Goal: Task Accomplishment & Management: Complete application form

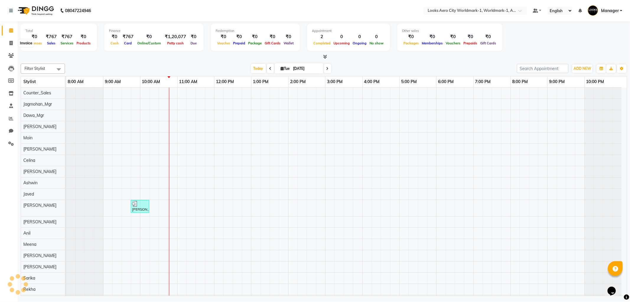
click at [13, 45] on span at bounding box center [11, 43] width 10 height 7
select select "service"
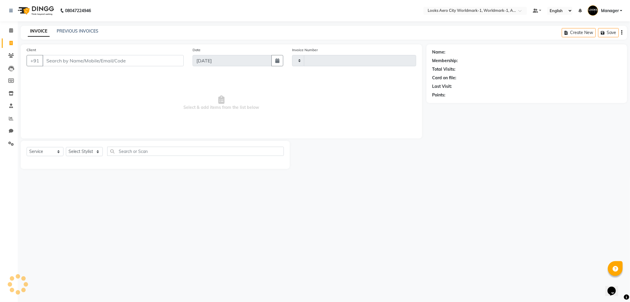
type input "7074"
select select "8573"
drag, startPoint x: 58, startPoint y: 66, endPoint x: 63, endPoint y: 63, distance: 5.3
click at [58, 66] on div "+91" at bounding box center [105, 60] width 157 height 11
click at [70, 61] on input "Client" at bounding box center [113, 60] width 141 height 11
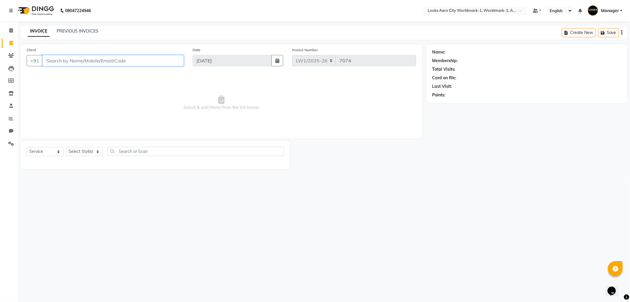
click at [70, 60] on input "Client" at bounding box center [113, 60] width 141 height 11
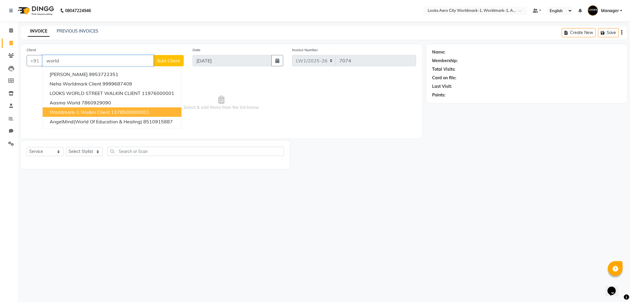
click at [64, 109] on span "Worldmark-1 Walkin Client" at bounding box center [80, 112] width 60 height 6
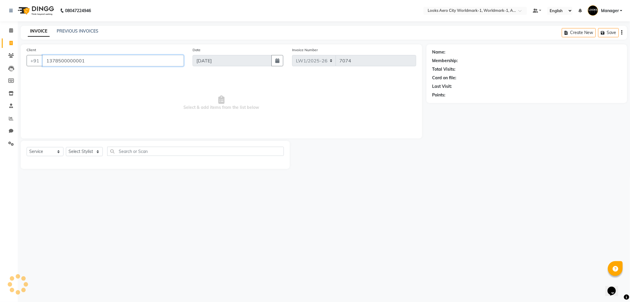
type input "1378500000001"
select select "1: Object"
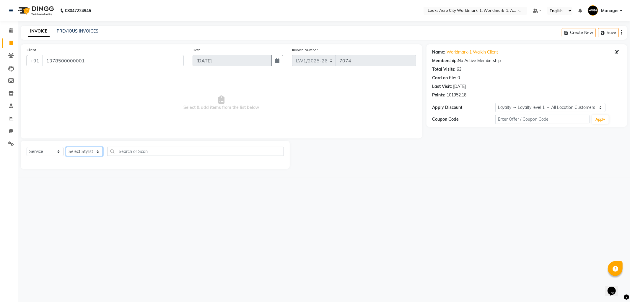
click at [96, 152] on select "Select Stylist [PERSON_NAME] [PERSON_NAME] [PERSON_NAME] [PERSON_NAME] Counter_…" at bounding box center [84, 151] width 37 height 9
select select "84551"
click at [66, 147] on select "Select Stylist [PERSON_NAME] [PERSON_NAME] [PERSON_NAME] [PERSON_NAME] Counter_…" at bounding box center [84, 151] width 37 height 9
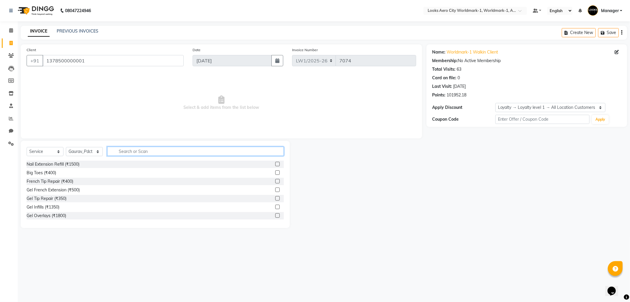
click at [138, 152] on input "text" at bounding box center [195, 151] width 177 height 9
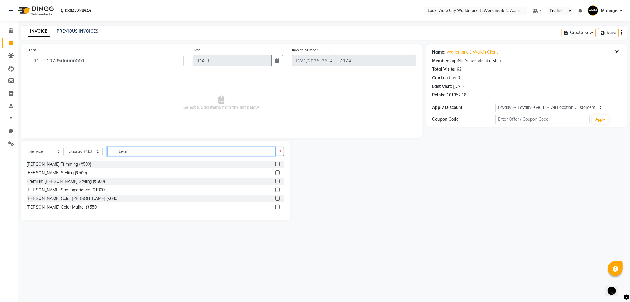
type input "bear"
click at [276, 165] on label at bounding box center [277, 164] width 4 height 4
click at [276, 165] on input "checkbox" at bounding box center [277, 164] width 4 height 4
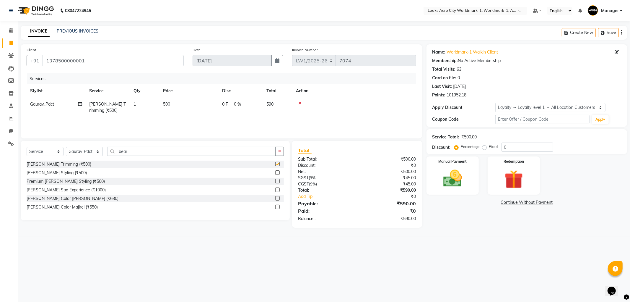
checkbox input "false"
click at [196, 111] on td "500" at bounding box center [189, 108] width 59 height 20
select select "84551"
click at [220, 109] on input "500" at bounding box center [217, 105] width 52 height 9
type input "5"
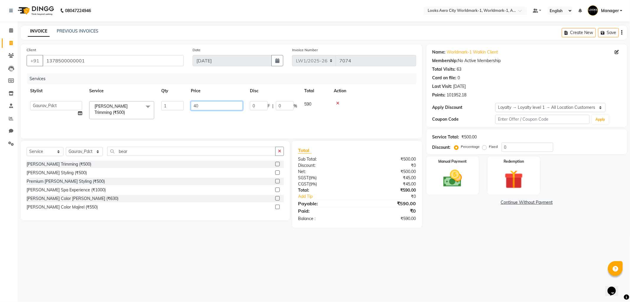
type input "4"
type input "399"
click at [191, 105] on td "399" at bounding box center [189, 108] width 59 height 20
select select "84551"
click at [205, 104] on input "399" at bounding box center [217, 105] width 52 height 9
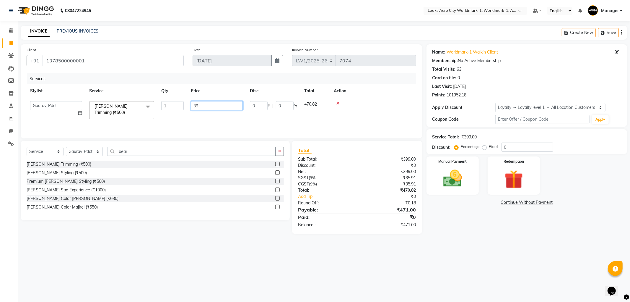
type input "3"
type input "398"
click at [459, 184] on img at bounding box center [453, 178] width 32 height 22
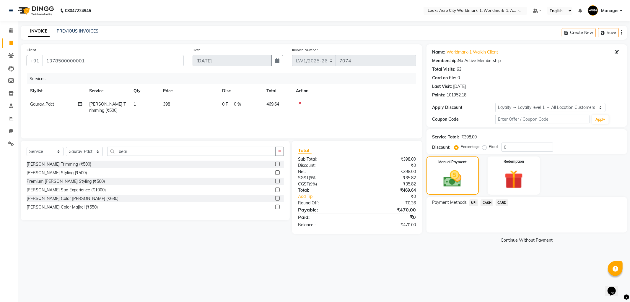
click at [486, 201] on span "CASH" at bounding box center [487, 202] width 13 height 7
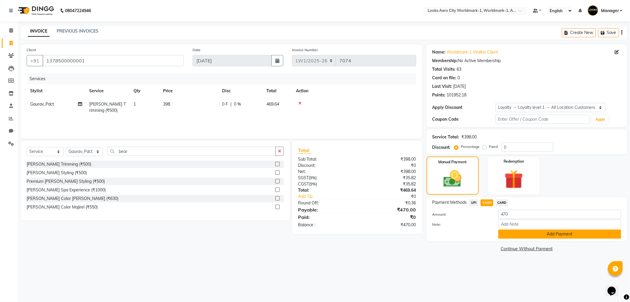
click at [507, 236] on button "Add Payment" at bounding box center [560, 233] width 123 height 9
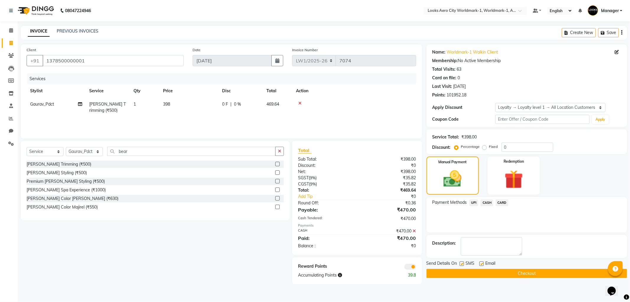
click at [408, 265] on span at bounding box center [411, 267] width 12 height 6
click at [416, 267] on input "checkbox" at bounding box center [416, 267] width 0 height 0
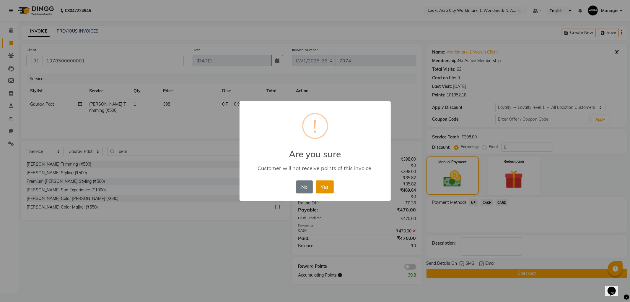
click at [329, 190] on button "Yes" at bounding box center [325, 186] width 18 height 13
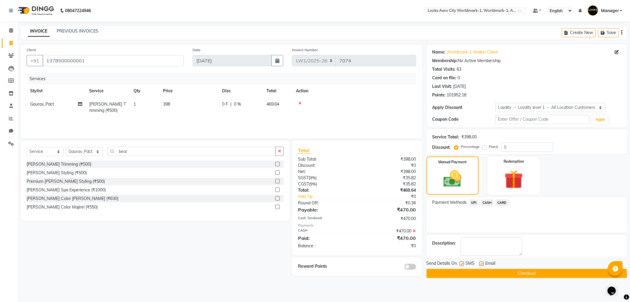
click at [538, 276] on button "Checkout" at bounding box center [527, 273] width 201 height 9
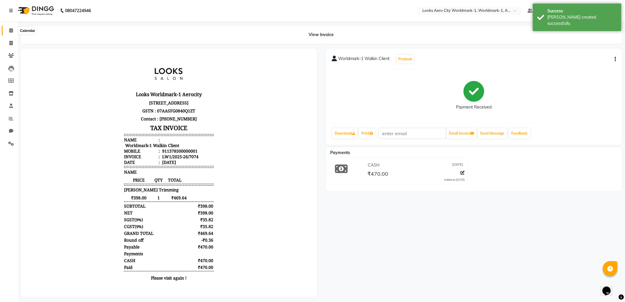
click at [10, 30] on icon at bounding box center [11, 30] width 4 height 4
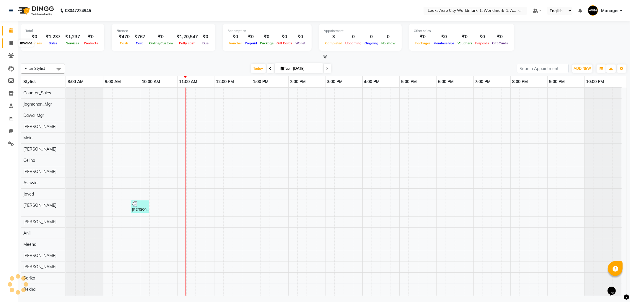
click at [10, 42] on icon at bounding box center [10, 43] width 3 height 4
select select "service"
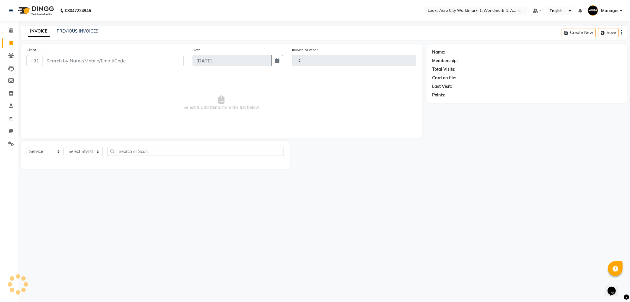
click at [90, 61] on input "Client" at bounding box center [113, 60] width 141 height 11
type input "7075"
select select "8573"
type input "9958364741"
click at [164, 58] on span "Add Client" at bounding box center [168, 61] width 23 height 6
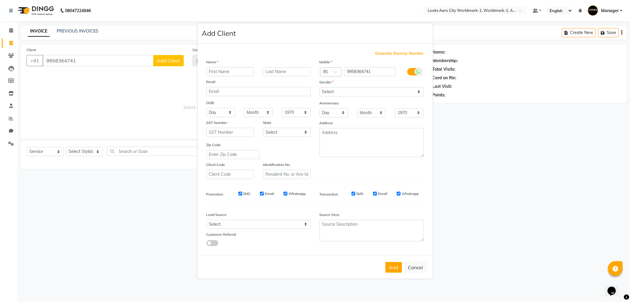
click at [222, 73] on input "text" at bounding box center [231, 71] width 48 height 9
type input "[PERSON_NAME]"
click at [290, 72] on input "text" at bounding box center [287, 71] width 48 height 9
type input "clie"
drag, startPoint x: 232, startPoint y: 70, endPoint x: 241, endPoint y: 77, distance: 11.1
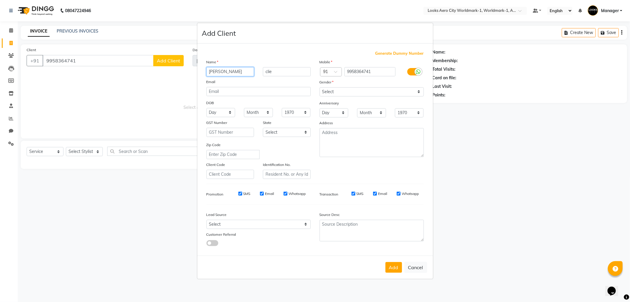
click at [241, 77] on div "Name [PERSON_NAME] clie Email DOB Day 01 02 03 04 05 06 07 08 09 10 11 12 13 14…" at bounding box center [258, 119] width 113 height 120
type input "aahana"
click at [276, 73] on input "clie" at bounding box center [287, 71] width 48 height 9
type input "c"
type input "client"
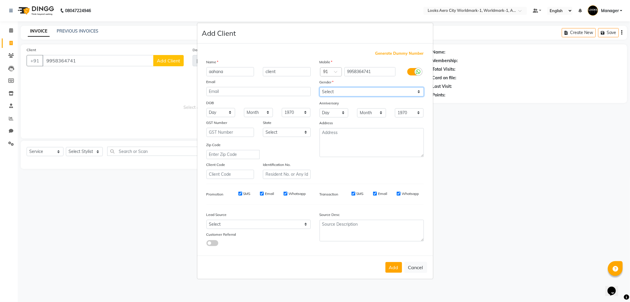
click at [326, 91] on select "Select [DEMOGRAPHIC_DATA] [DEMOGRAPHIC_DATA] Other Prefer Not To Say" at bounding box center [372, 91] width 104 height 9
select select "[DEMOGRAPHIC_DATA]"
click at [320, 87] on select "Select [DEMOGRAPHIC_DATA] [DEMOGRAPHIC_DATA] Other Prefer Not To Say" at bounding box center [372, 91] width 104 height 9
click at [329, 135] on textarea at bounding box center [372, 142] width 104 height 29
type textarea "Aerocity"
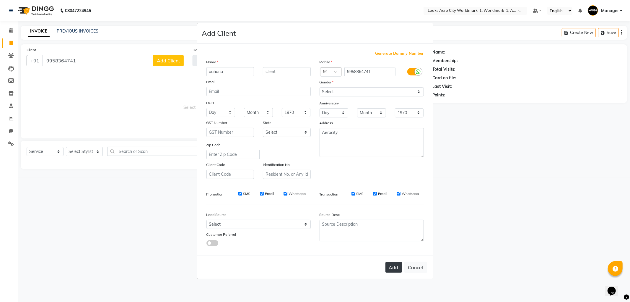
click at [398, 271] on button "Add" at bounding box center [394, 267] width 17 height 11
select select
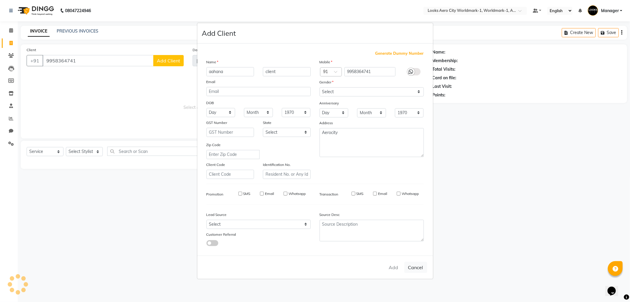
select select
checkbox input "false"
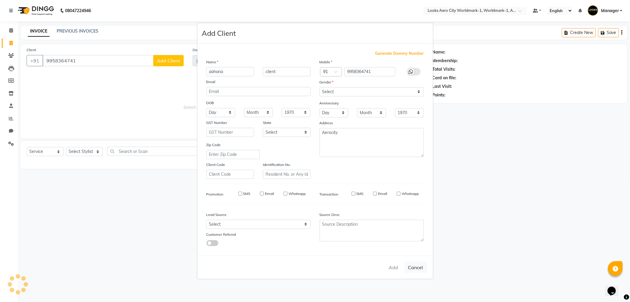
checkbox input "false"
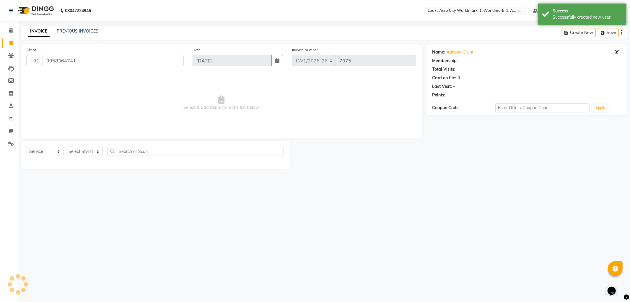
select select "1: Object"
click at [96, 148] on select "Select Stylist [PERSON_NAME] [PERSON_NAME] [PERSON_NAME] [PERSON_NAME] Counter_…" at bounding box center [84, 151] width 37 height 9
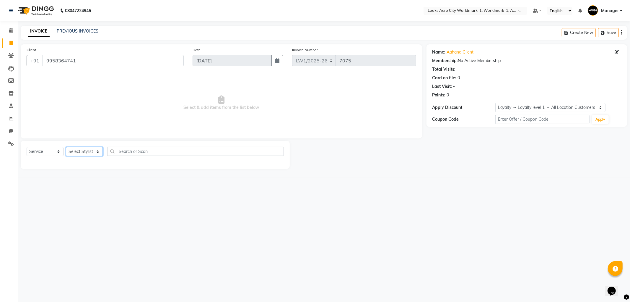
select select "84537"
click at [66, 147] on select "Select Stylist [PERSON_NAME] [PERSON_NAME] [PERSON_NAME] [PERSON_NAME] Counter_…" at bounding box center [84, 151] width 37 height 9
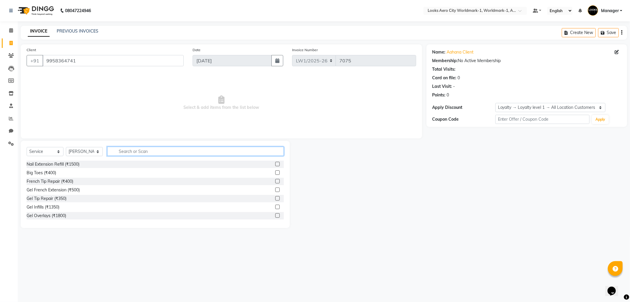
click at [128, 149] on input "text" at bounding box center [195, 151] width 177 height 9
click at [129, 151] on input "text" at bounding box center [195, 151] width 177 height 9
type input "cut"
click at [275, 215] on label at bounding box center [277, 215] width 4 height 4
click at [275, 215] on input "checkbox" at bounding box center [277, 216] width 4 height 4
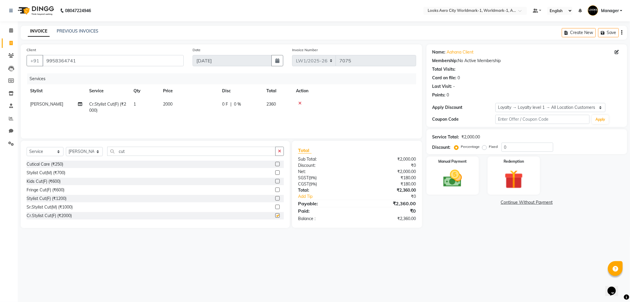
checkbox input "false"
click at [188, 109] on td "2000" at bounding box center [189, 108] width 59 height 20
select select "84537"
click at [202, 107] on input "2000" at bounding box center [217, 105] width 52 height 9
type input "2"
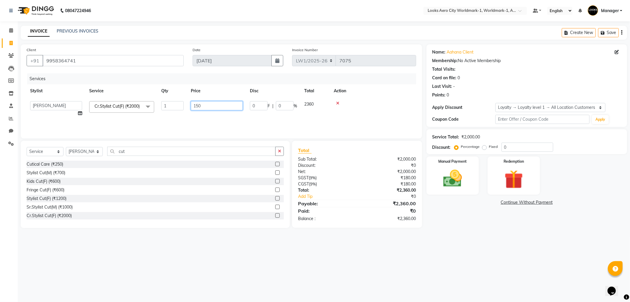
type input "1500"
click at [466, 184] on img at bounding box center [453, 178] width 32 height 22
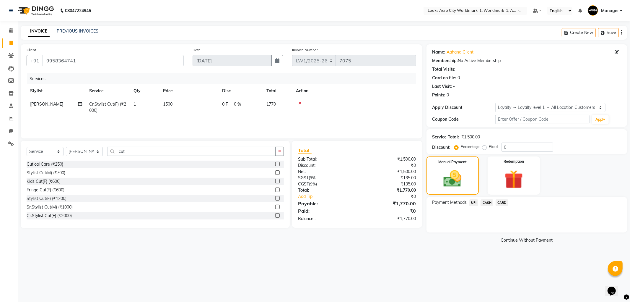
click at [501, 202] on span "CARD" at bounding box center [502, 202] width 13 height 7
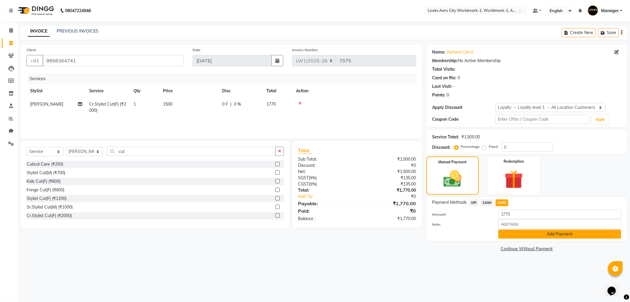
click at [511, 231] on button "Add Payment" at bounding box center [560, 233] width 123 height 9
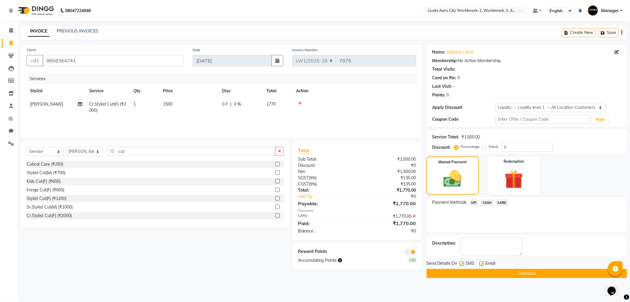
click at [478, 275] on button "Checkout" at bounding box center [527, 273] width 201 height 9
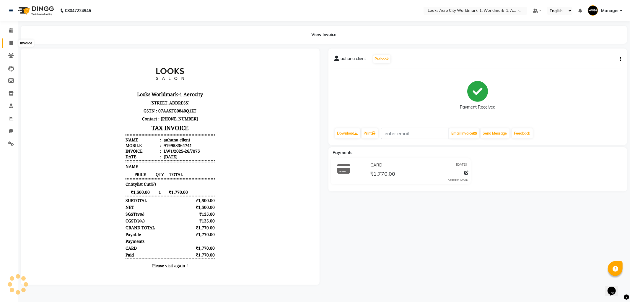
click at [8, 43] on span at bounding box center [11, 43] width 10 height 7
select select "service"
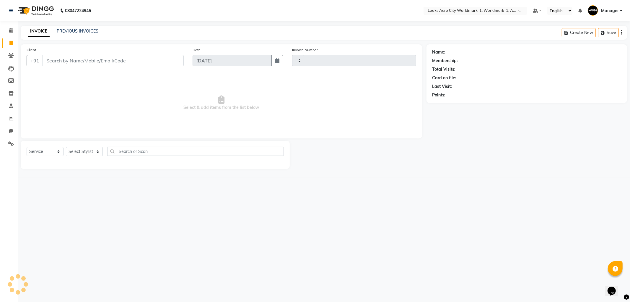
type input "7076"
select select "8573"
click at [105, 58] on input "Client" at bounding box center [113, 60] width 141 height 11
type input "9560234123"
click at [166, 60] on span "Add Client" at bounding box center [168, 61] width 23 height 6
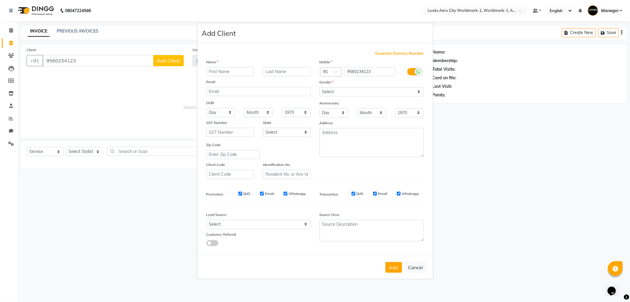
click at [215, 75] on input "text" at bounding box center [231, 71] width 48 height 9
type input "AJAY"
click at [281, 71] on input "text" at bounding box center [287, 71] width 48 height 9
type input "CLIENT"
click at [335, 91] on select "Select [DEMOGRAPHIC_DATA] [DEMOGRAPHIC_DATA] Other Prefer Not To Say" at bounding box center [372, 91] width 104 height 9
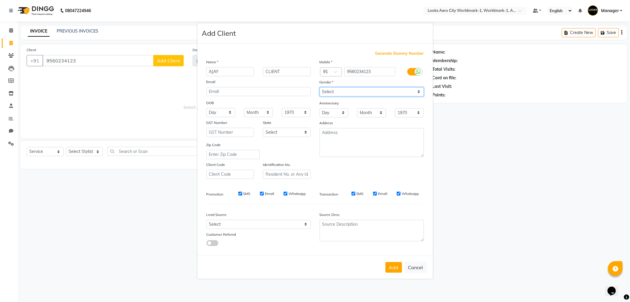
select select "[DEMOGRAPHIC_DATA]"
click at [320, 87] on select "Select [DEMOGRAPHIC_DATA] [DEMOGRAPHIC_DATA] Other Prefer Not To Say" at bounding box center [372, 91] width 104 height 9
click at [342, 131] on textarea at bounding box center [372, 142] width 104 height 29
type textarea "AEROCITY"
click at [394, 270] on button "Add" at bounding box center [394, 267] width 17 height 11
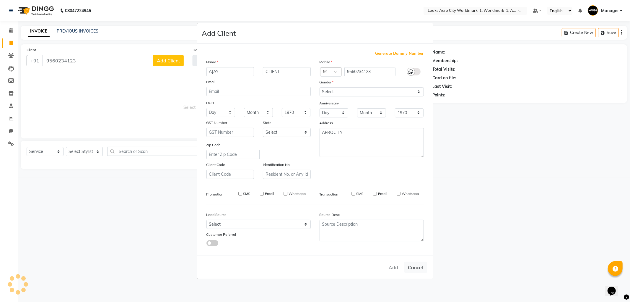
select select
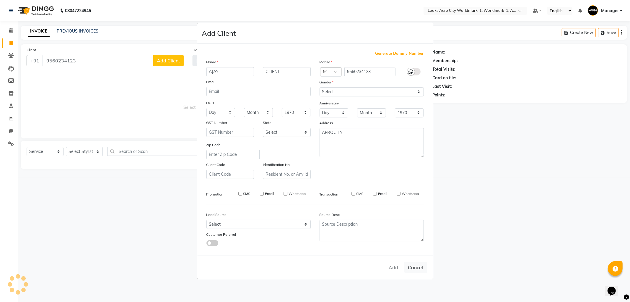
select select
checkbox input "false"
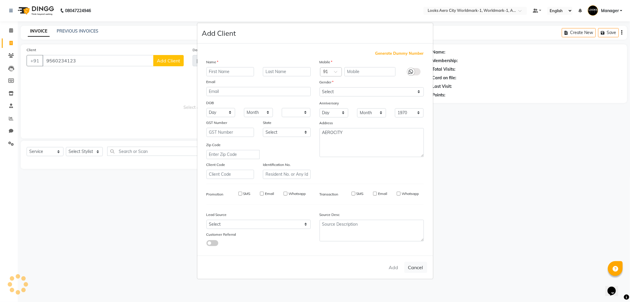
checkbox input "false"
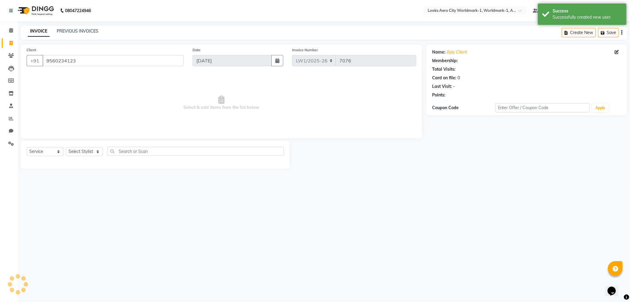
select select "1: Object"
click at [95, 152] on select "Select Stylist [PERSON_NAME] [PERSON_NAME] [PERSON_NAME] [PERSON_NAME] Counter_…" at bounding box center [84, 151] width 37 height 9
select select "84542"
click at [66, 147] on select "Select Stylist [PERSON_NAME] [PERSON_NAME] [PERSON_NAME] [PERSON_NAME] Counter_…" at bounding box center [84, 151] width 37 height 9
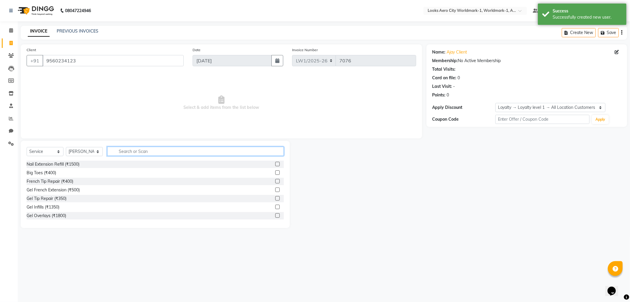
click at [127, 154] on input "text" at bounding box center [195, 151] width 177 height 9
type input "CUT"
click at [275, 216] on label at bounding box center [277, 215] width 4 height 4
click at [275, 216] on input "checkbox" at bounding box center [277, 216] width 4 height 4
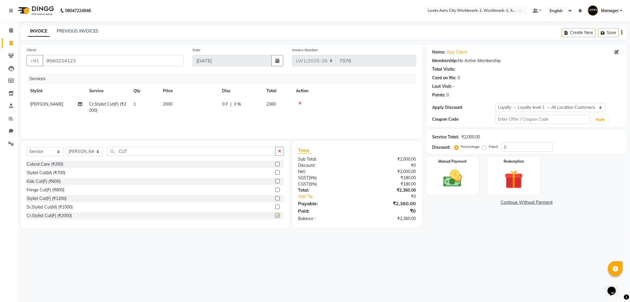
checkbox input "false"
click at [299, 102] on icon at bounding box center [300, 103] width 3 height 4
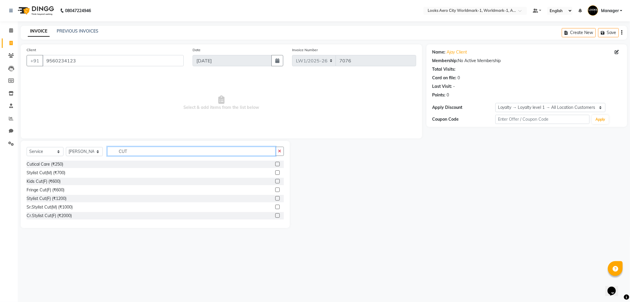
click at [142, 153] on input "CUT" at bounding box center [191, 151] width 168 height 9
type input "C"
type input "cut"
click at [275, 172] on label at bounding box center [277, 172] width 4 height 4
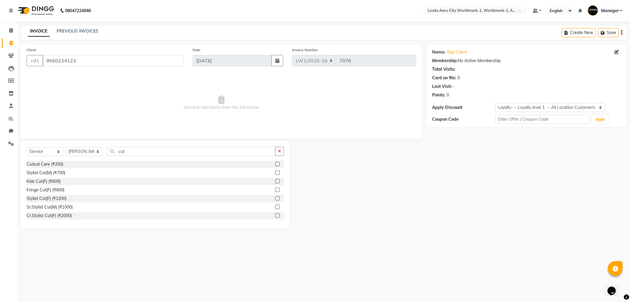
click at [275, 172] on input "checkbox" at bounding box center [277, 173] width 4 height 4
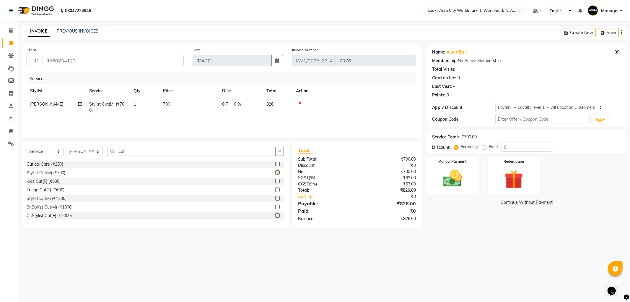
checkbox input "false"
click at [132, 147] on input "cut" at bounding box center [191, 151] width 168 height 9
type input "c"
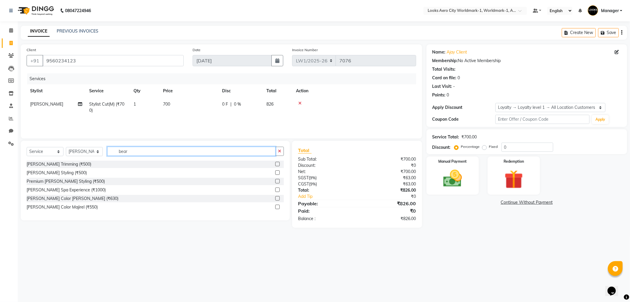
type input "bear"
click at [278, 164] on label at bounding box center [277, 164] width 4 height 4
click at [278, 164] on input "checkbox" at bounding box center [277, 164] width 4 height 4
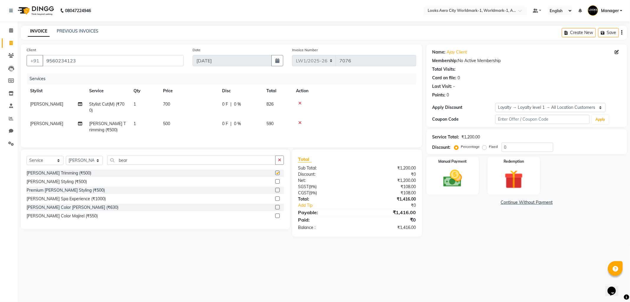
checkbox input "false"
click at [185, 101] on td "700" at bounding box center [189, 108] width 59 height 20
select select "84542"
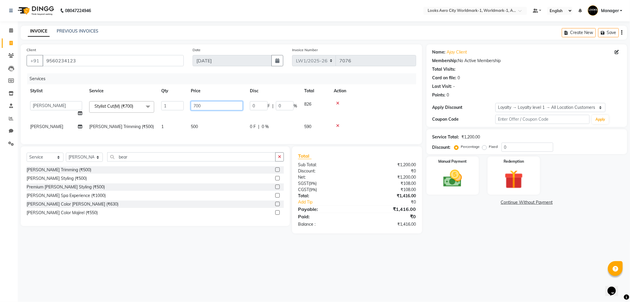
click at [205, 102] on input "700" at bounding box center [217, 105] width 52 height 9
type input "7"
type input "600"
click at [207, 125] on td "500" at bounding box center [216, 126] width 59 height 13
select select "84542"
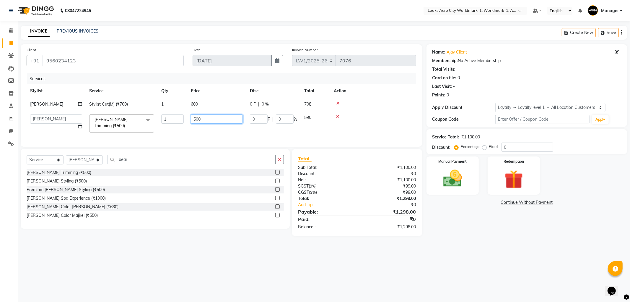
click at [209, 121] on input "500" at bounding box center [217, 118] width 52 height 9
type input "5"
type input "400"
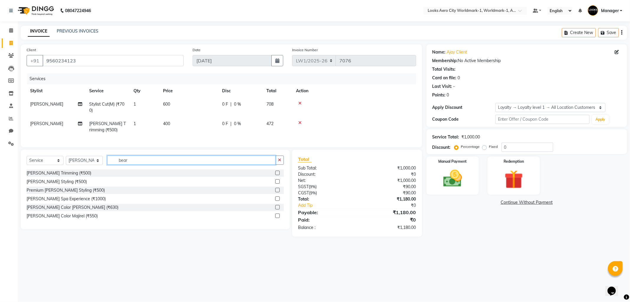
click at [140, 161] on input "bear" at bounding box center [191, 159] width 168 height 9
type input "b"
type input "was"
click at [275, 175] on label at bounding box center [277, 173] width 4 height 4
click at [275, 175] on input "checkbox" at bounding box center [277, 173] width 4 height 4
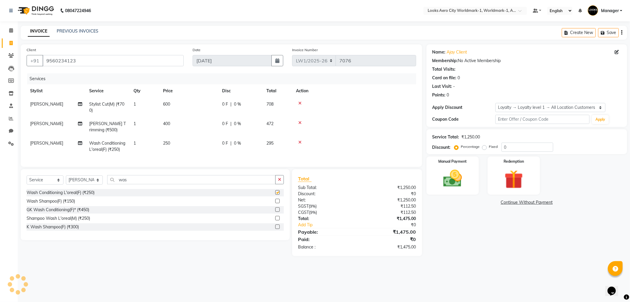
checkbox input "false"
click at [458, 174] on img at bounding box center [453, 178] width 32 height 22
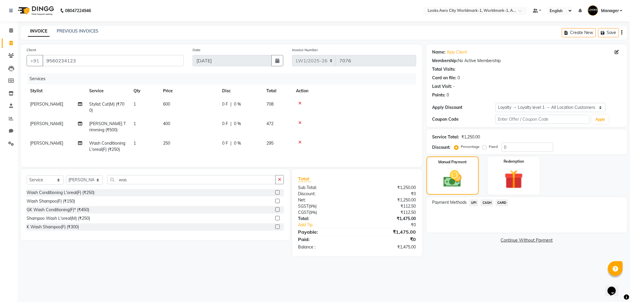
click at [474, 203] on span "UPI" at bounding box center [474, 202] width 9 height 7
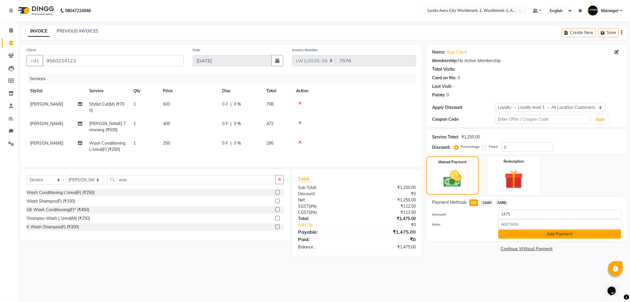
click at [514, 232] on button "Add Payment" at bounding box center [560, 233] width 123 height 9
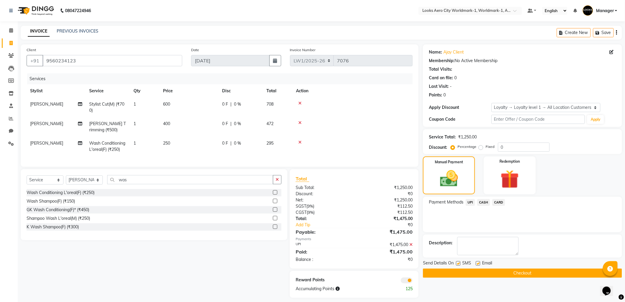
click at [502, 273] on button "Checkout" at bounding box center [522, 272] width 199 height 9
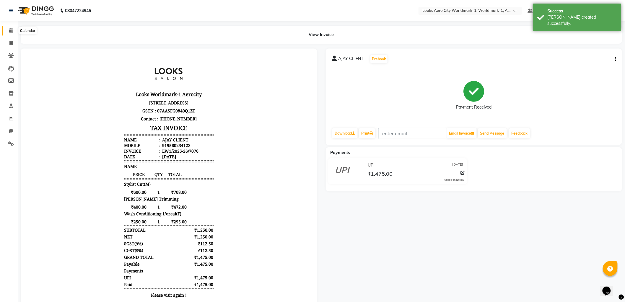
click at [11, 29] on icon at bounding box center [11, 30] width 4 height 4
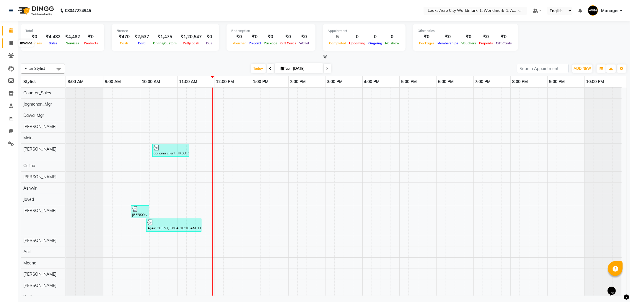
click at [11, 43] on icon at bounding box center [10, 43] width 3 height 4
select select "service"
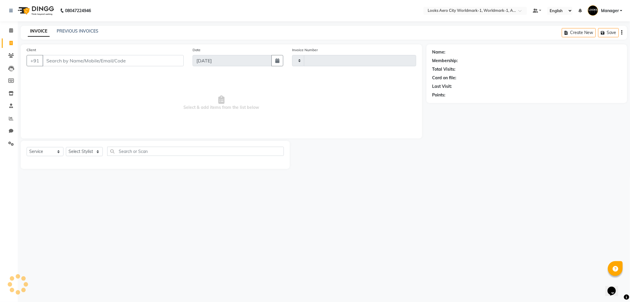
click at [82, 63] on input "Client" at bounding box center [113, 60] width 141 height 11
type input "7077"
select select "8573"
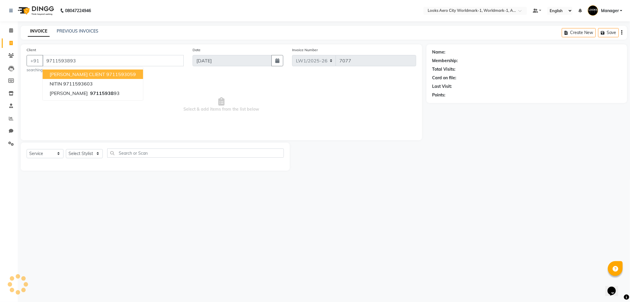
type input "9711593893"
select select "1: Object"
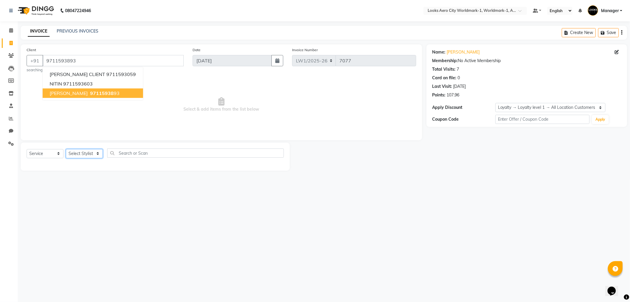
click at [98, 155] on select "Select Stylist [PERSON_NAME] [PERSON_NAME] [PERSON_NAME] [PERSON_NAME] Counter_…" at bounding box center [84, 153] width 37 height 9
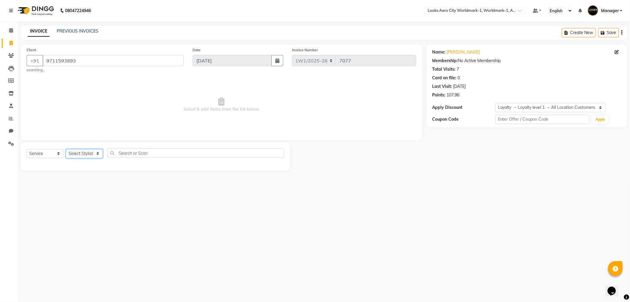
select select "84551"
click at [66, 149] on select "Select Stylist [PERSON_NAME] [PERSON_NAME] [PERSON_NAME] [PERSON_NAME] Counter_…" at bounding box center [84, 153] width 37 height 9
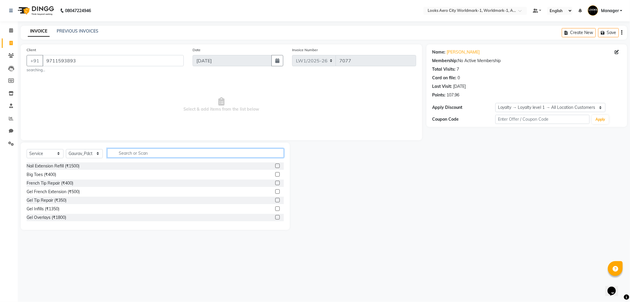
click at [126, 150] on input "text" at bounding box center [195, 152] width 177 height 9
type input "was"
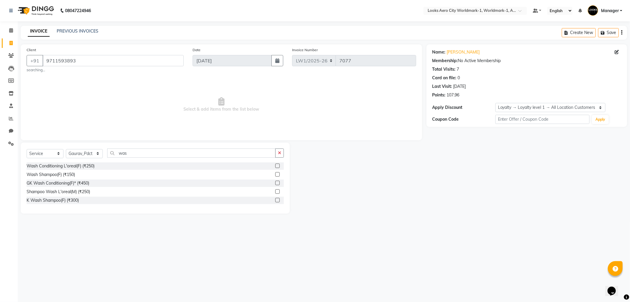
click at [277, 166] on label at bounding box center [277, 165] width 4 height 4
click at [277, 166] on input "checkbox" at bounding box center [277, 166] width 4 height 4
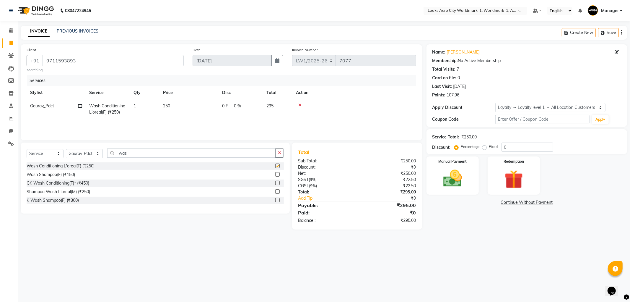
checkbox input "false"
click at [192, 109] on td "250" at bounding box center [189, 109] width 59 height 20
select select "84551"
click at [224, 103] on input "250" at bounding box center [217, 107] width 52 height 9
type input "2"
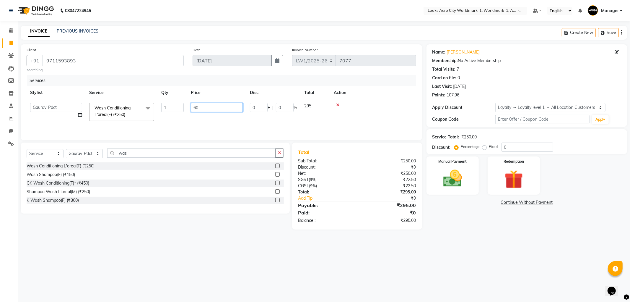
type input "600"
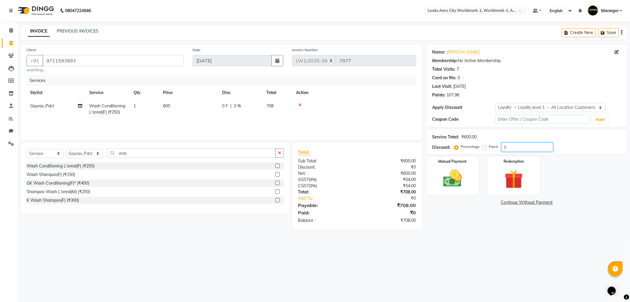
click at [511, 145] on input "0" at bounding box center [528, 146] width 52 height 9
type input "20"
click at [199, 104] on td "600" at bounding box center [189, 109] width 59 height 20
select select "84551"
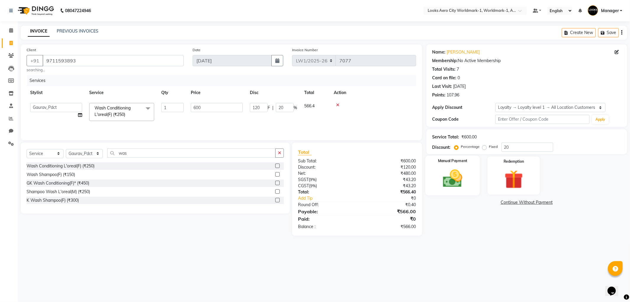
click at [448, 179] on img at bounding box center [453, 178] width 32 height 22
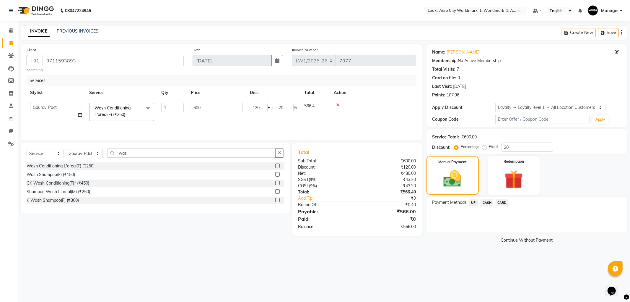
click at [474, 202] on span "UPI" at bounding box center [474, 202] width 9 height 7
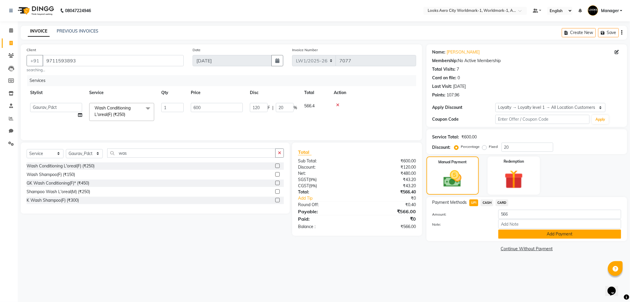
click at [535, 236] on button "Add Payment" at bounding box center [560, 233] width 123 height 9
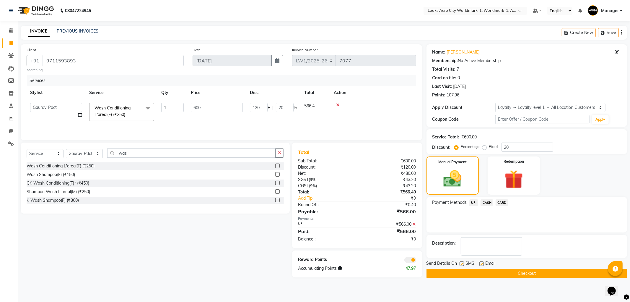
click at [410, 260] on span at bounding box center [411, 260] width 12 height 6
click at [416, 261] on input "checkbox" at bounding box center [416, 261] width 0 height 0
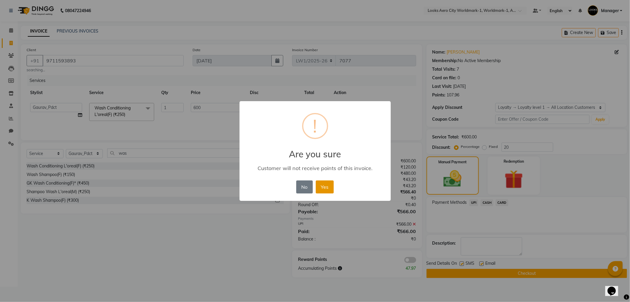
click at [324, 185] on button "Yes" at bounding box center [325, 186] width 18 height 13
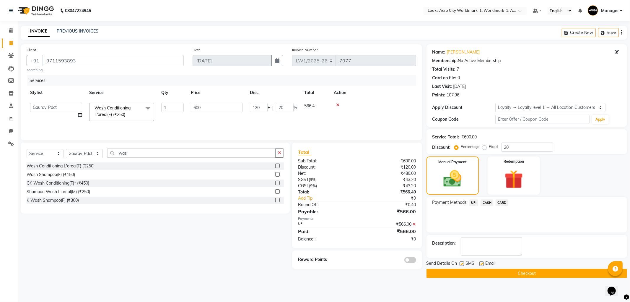
click at [540, 275] on button "Checkout" at bounding box center [527, 273] width 201 height 9
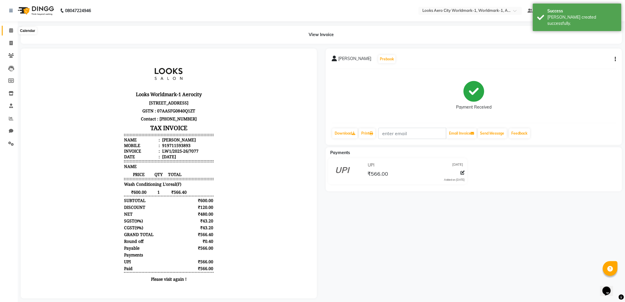
click at [12, 31] on icon at bounding box center [11, 30] width 4 height 4
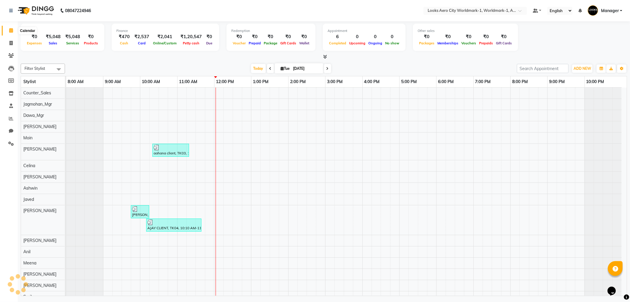
click at [9, 29] on icon at bounding box center [11, 30] width 4 height 4
click at [11, 40] on span at bounding box center [11, 43] width 10 height 7
select select "service"
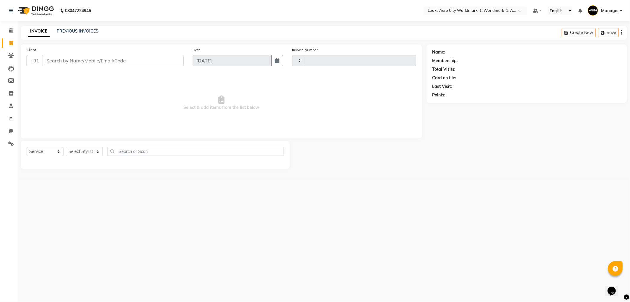
type input "7078"
select select "8573"
click at [11, 31] on icon at bounding box center [11, 30] width 4 height 4
